Goal: Task Accomplishment & Management: Manage account settings

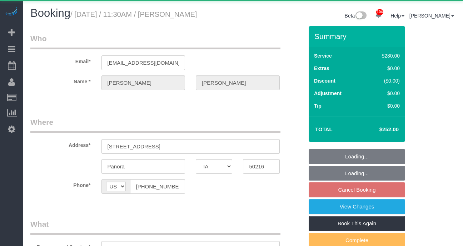
select select "IA"
select select "240"
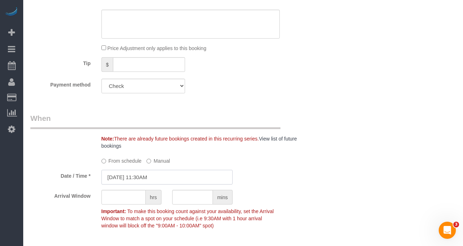
click at [139, 174] on input "[DATE] 11:30AM" at bounding box center [167, 177] width 131 height 15
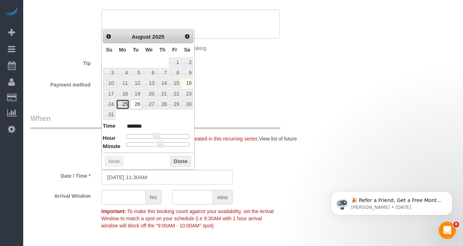
click at [124, 105] on link "25" at bounding box center [122, 104] width 13 height 10
type input "[DATE] 10:30AM"
type input "*******"
type input "[DATE] 9:30AM"
type input "******"
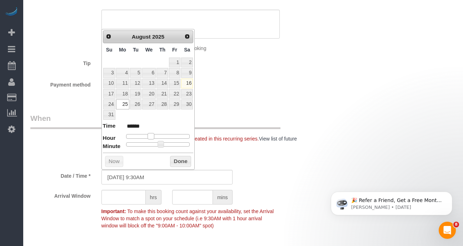
drag, startPoint x: 156, startPoint y: 136, endPoint x: 152, endPoint y: 136, distance: 3.9
click at [152, 136] on span at bounding box center [151, 136] width 6 height 6
click at [150, 136] on span at bounding box center [151, 136] width 6 height 6
type input "[DATE] 9:25AM"
type input "******"
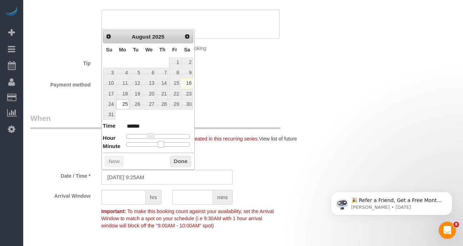
type input "[DATE] 9:20AM"
type input "******"
type input "[DATE] 9:15AM"
type input "******"
type input "[DATE] 9:10AM"
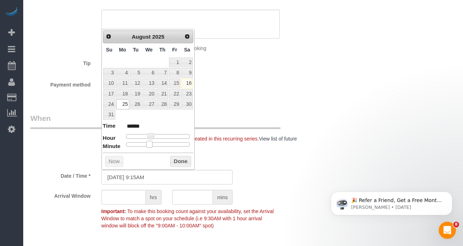
type input "******"
type input "[DATE] 9:05AM"
type input "******"
type input "[DATE] 9:00AM"
type input "******"
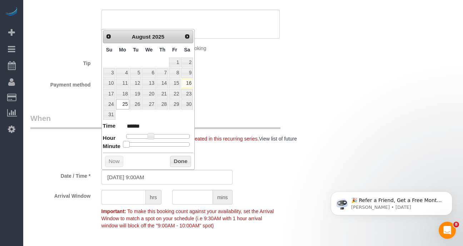
drag, startPoint x: 161, startPoint y: 144, endPoint x: 128, endPoint y: 144, distance: 32.9
click at [128, 144] on span at bounding box center [126, 144] width 6 height 6
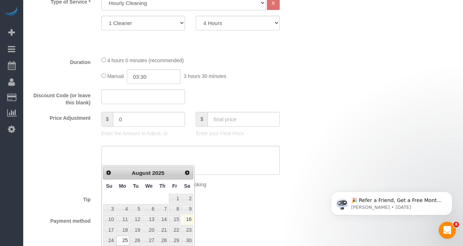
scroll to position [251, 0]
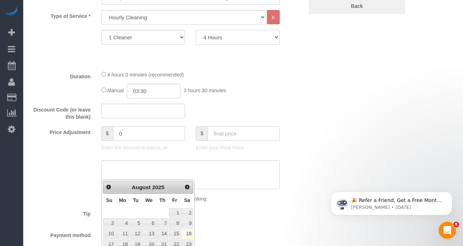
click at [260, 38] on select "2 Hours 3 Hours 4 Hours 5 Hours 6 Hours 7 Hours 8 Hours" at bounding box center [238, 37] width 84 height 15
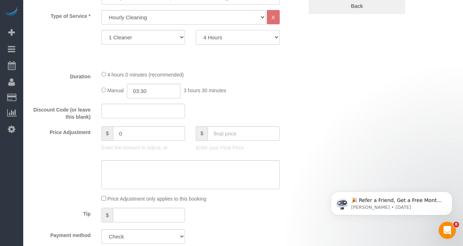
select select "300"
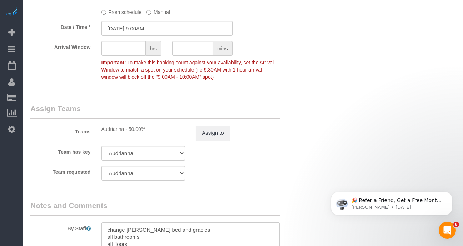
scroll to position [551, 0]
click at [214, 132] on button "Assign to" at bounding box center [213, 132] width 34 height 15
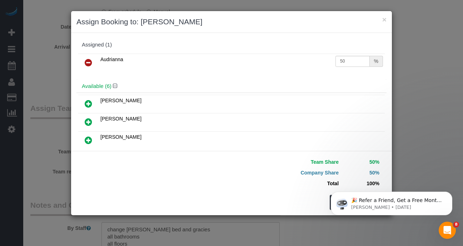
click at [89, 63] on icon at bounding box center [89, 62] width 8 height 9
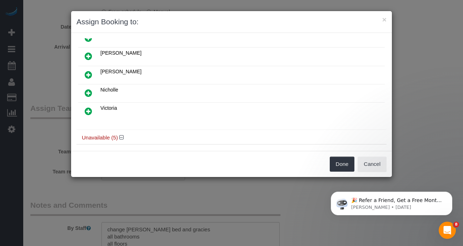
click at [89, 108] on icon at bounding box center [89, 111] width 8 height 9
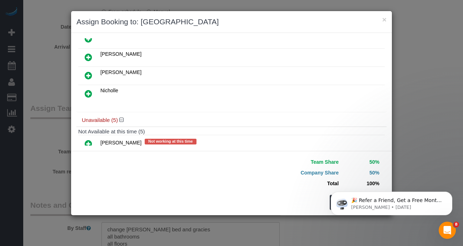
click at [329, 199] on body "🎉 Refer a Friend, Get a Free Month! 🎉 Love Automaid? Share the love! When you r…" at bounding box center [391, 201] width 137 height 44
click at [450, 193] on icon "Dismiss notification" at bounding box center [450, 193] width 3 height 3
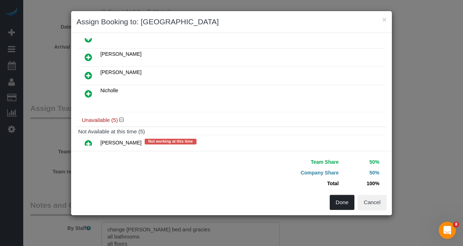
click at [343, 205] on button "Done" at bounding box center [342, 202] width 25 height 15
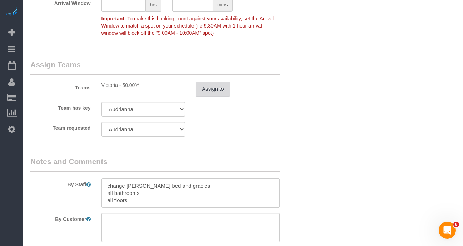
scroll to position [595, 0]
drag, startPoint x: 127, startPoint y: 185, endPoint x: 203, endPoint y: 191, distance: 76.4
click at [203, 191] on textarea at bounding box center [191, 192] width 178 height 29
drag, startPoint x: 127, startPoint y: 184, endPoint x: 187, endPoint y: 183, distance: 59.7
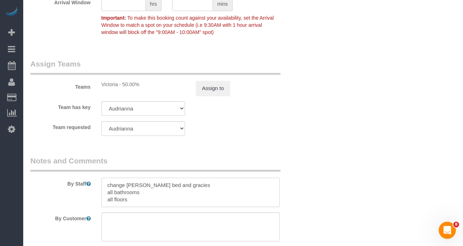
click at [187, 183] on textarea at bounding box center [191, 192] width 178 height 29
click at [108, 197] on textarea at bounding box center [191, 192] width 178 height 29
click at [134, 202] on textarea at bounding box center [191, 192] width 178 height 29
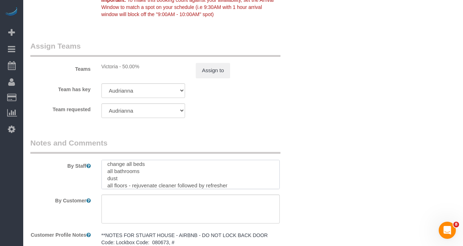
scroll to position [613, 0]
drag, startPoint x: 127, startPoint y: 163, endPoint x: 164, endPoint y: 163, distance: 37.2
click at [164, 163] on textarea at bounding box center [191, 173] width 178 height 29
click at [147, 168] on textarea at bounding box center [191, 173] width 178 height 29
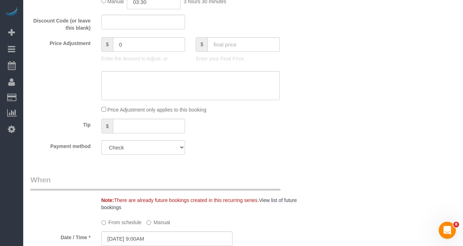
scroll to position [0, 0]
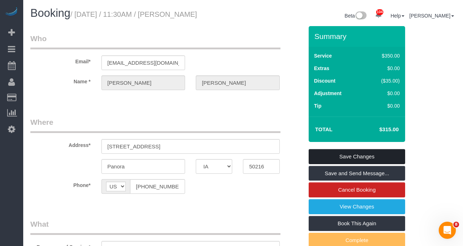
type textarea "change [PERSON_NAME]'s and [PERSON_NAME] bedding all bathrooms wipe down couche…"
click at [351, 157] on link "Save Changes" at bounding box center [357, 156] width 97 height 15
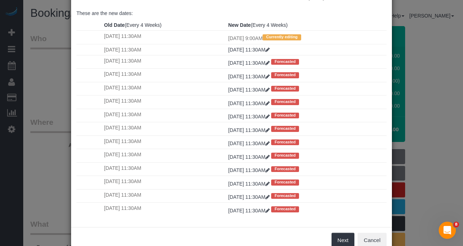
scroll to position [74, 0]
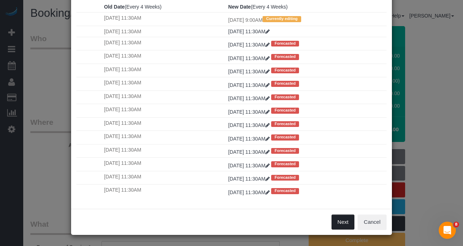
click at [336, 217] on button "Next" at bounding box center [343, 222] width 23 height 15
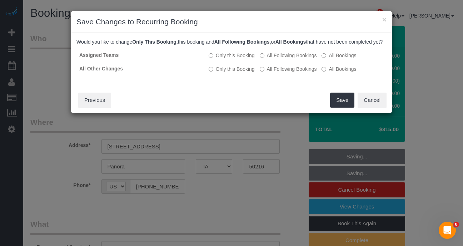
scroll to position [0, 0]
